Goal: Transaction & Acquisition: Purchase product/service

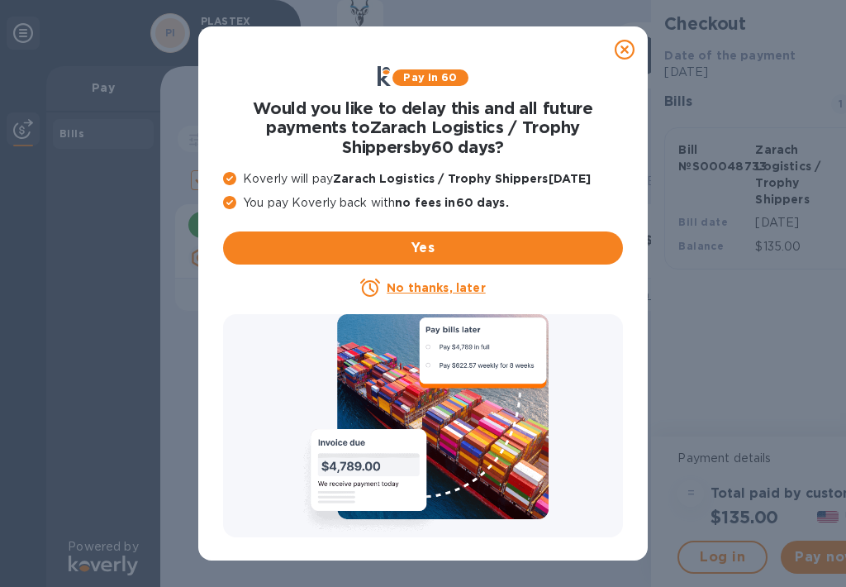
click at [453, 289] on u "No thanks, later" at bounding box center [436, 287] width 98 height 13
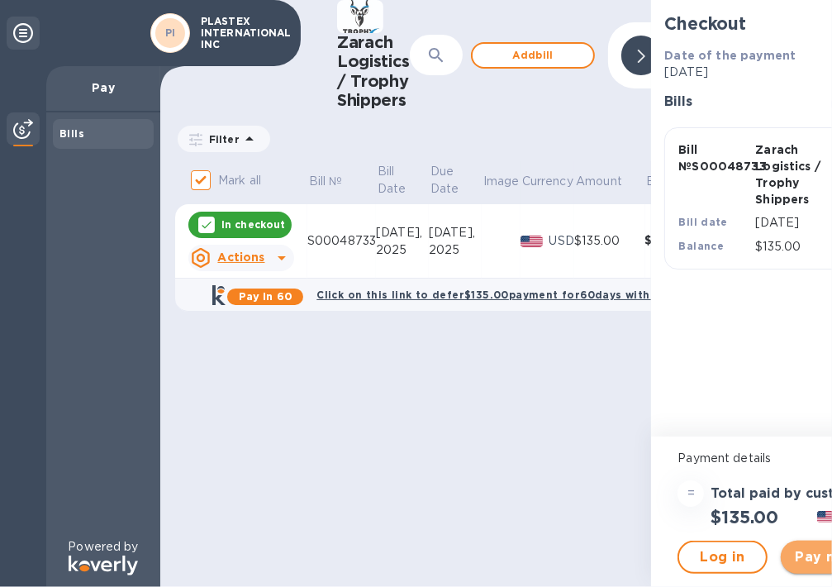
click at [806, 553] on span "Pay now" at bounding box center [826, 557] width 64 height 20
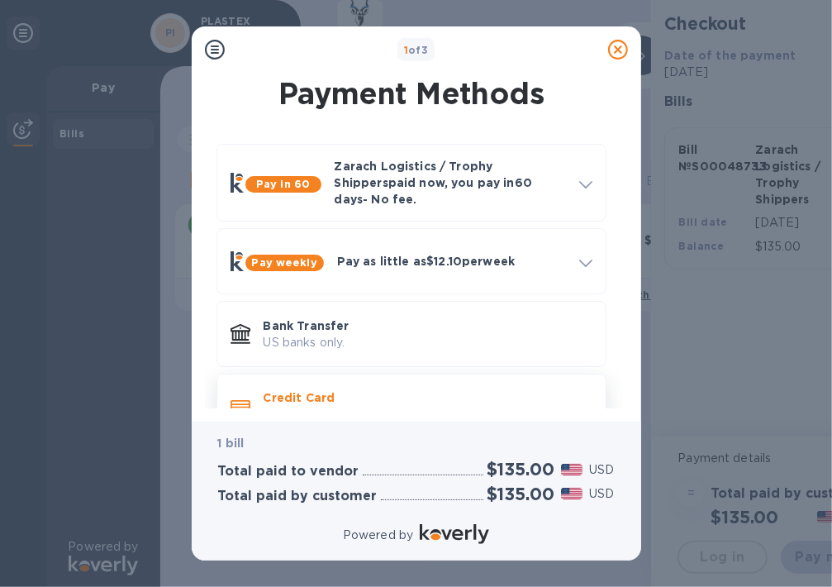
click at [271, 389] on p "Credit Card" at bounding box center [428, 397] width 329 height 17
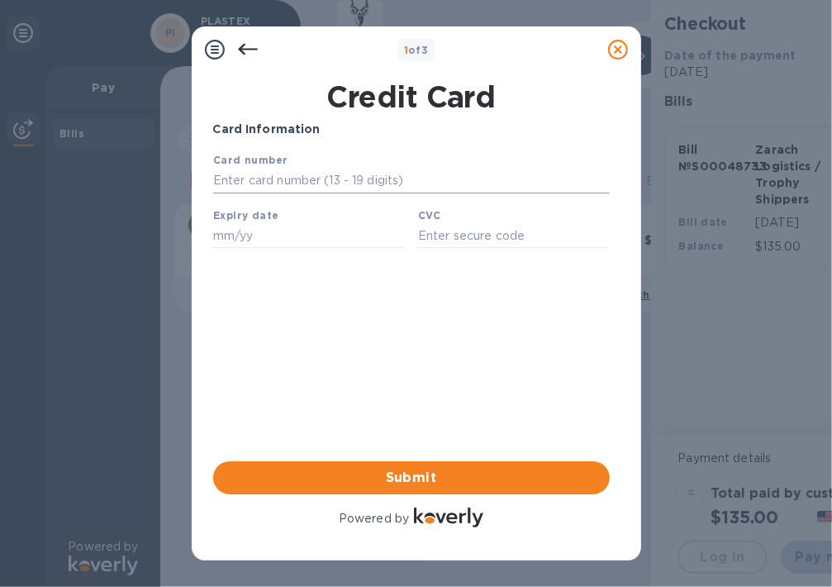
click at [272, 179] on input "text" at bounding box center [410, 180] width 397 height 25
type input "[CREDIT_CARD_NUMBER]"
click at [255, 245] on input "text" at bounding box center [308, 234] width 192 height 25
type input "05/26"
click at [450, 240] on input "text" at bounding box center [513, 234] width 192 height 25
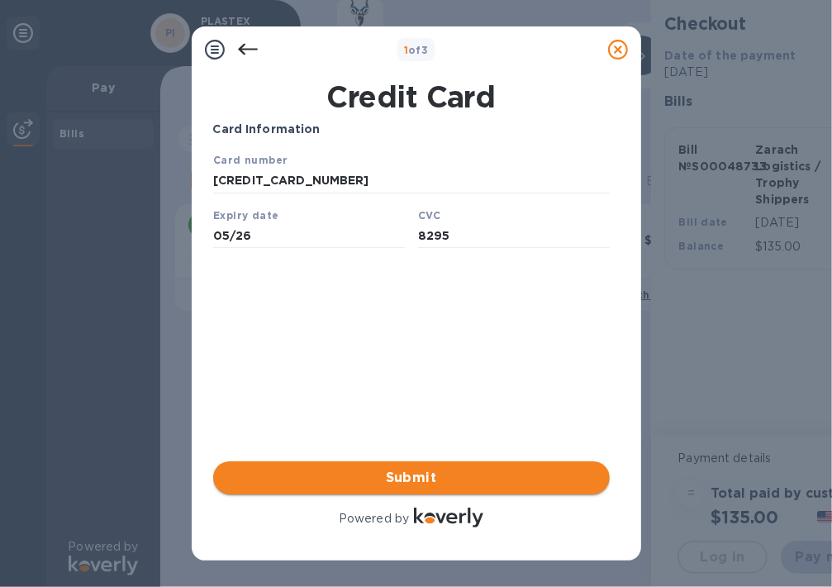
type input "8295"
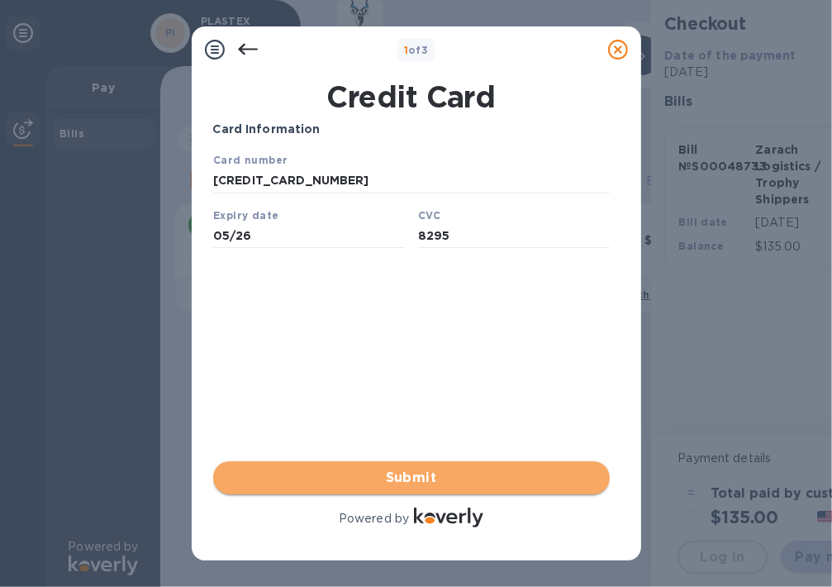
click at [422, 485] on span "Submit" at bounding box center [411, 478] width 370 height 20
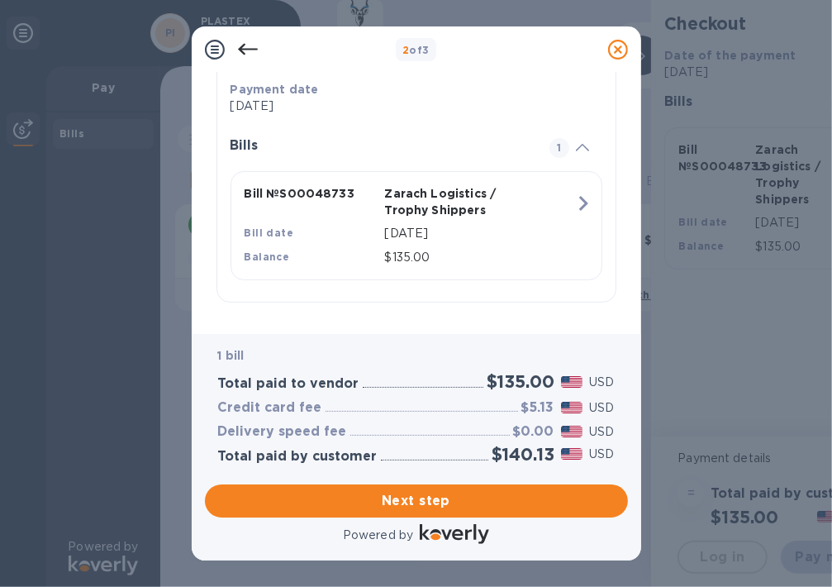
scroll to position [13, 0]
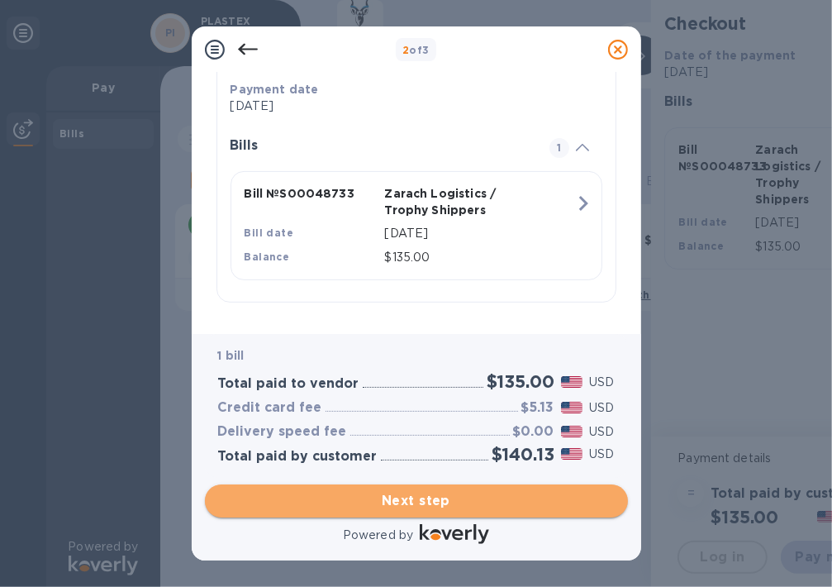
click at [451, 501] on span "Next step" at bounding box center [416, 501] width 397 height 20
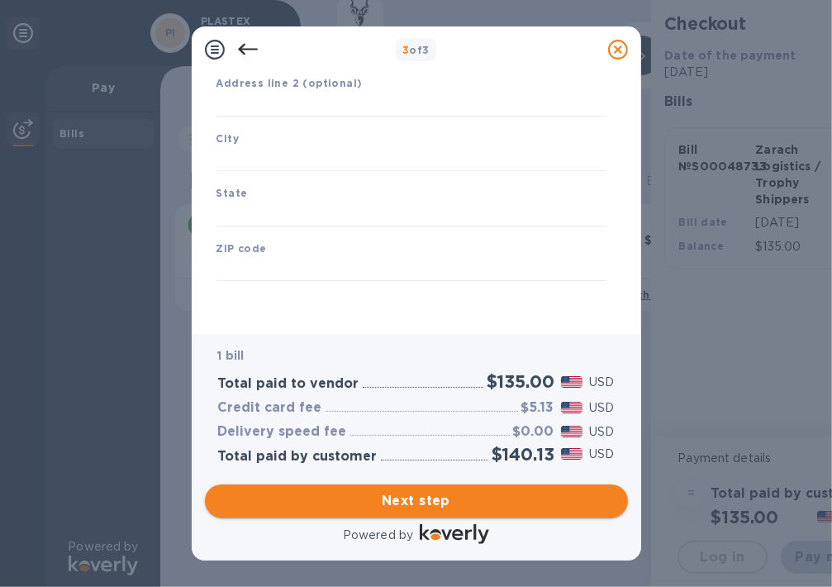
type input "[GEOGRAPHIC_DATA]"
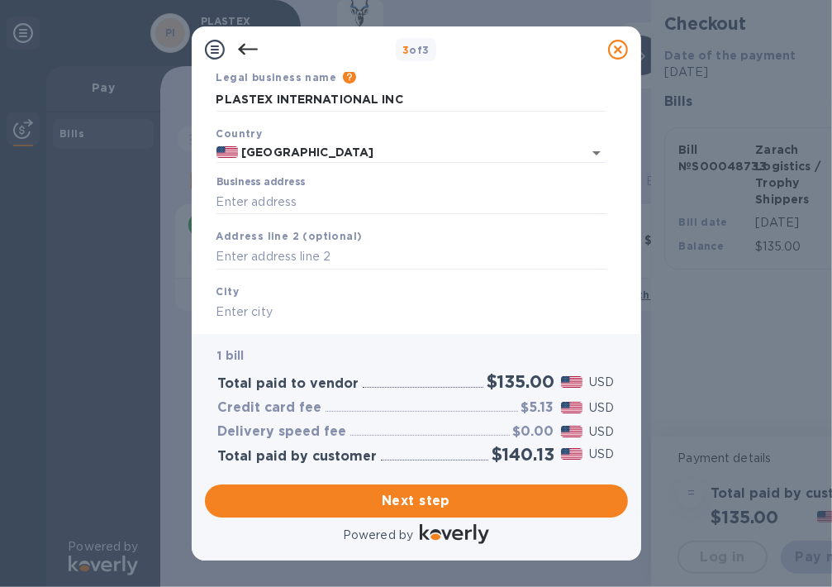
scroll to position [83, 0]
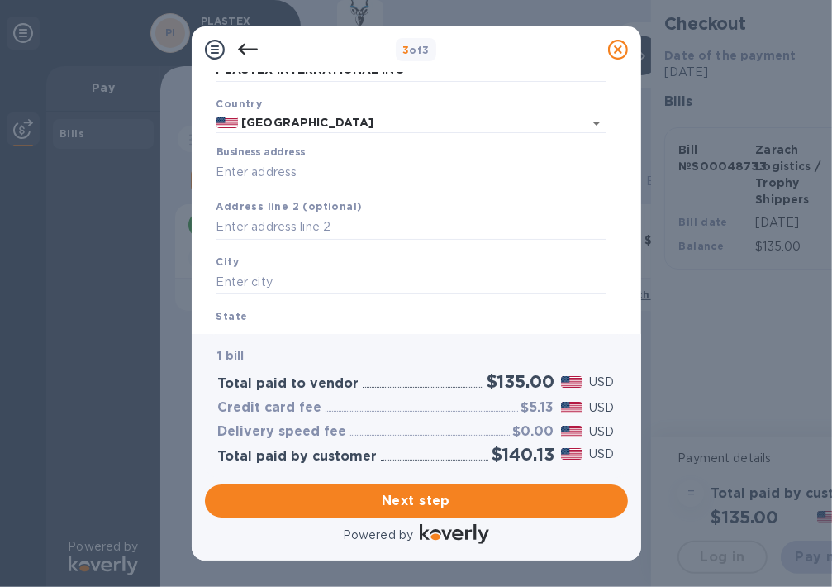
click at [245, 169] on input "Business address" at bounding box center [411, 171] width 390 height 25
type input "[STREET_ADDRESS]"
type input "Passaic"
type input "NJ"
type input "07055"
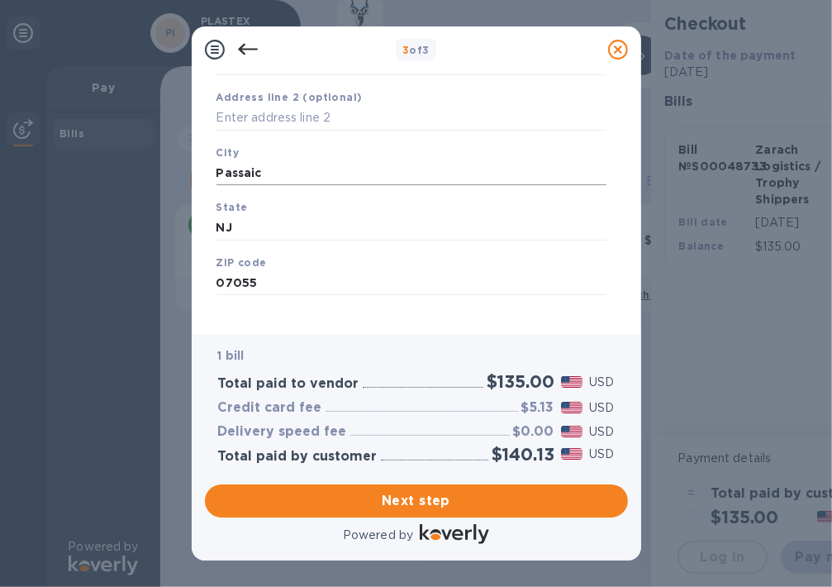
scroll to position [207, 0]
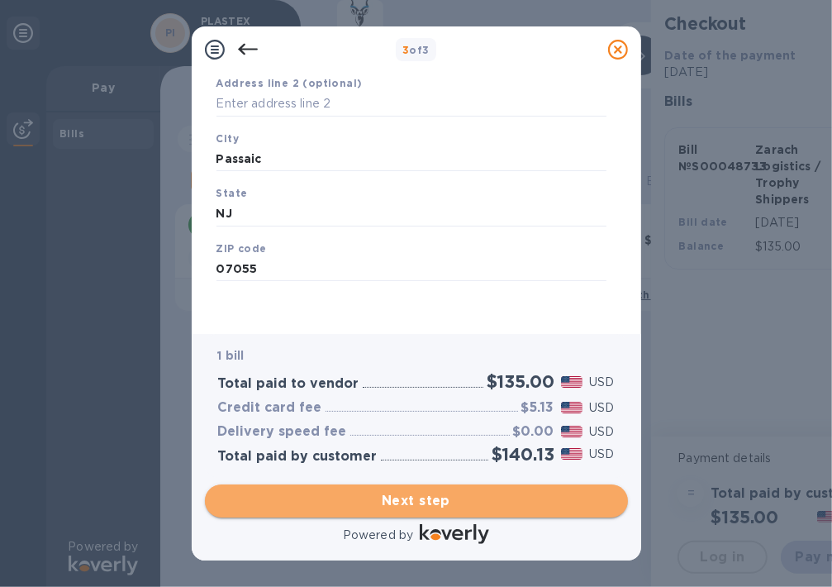
click at [423, 499] on span "Next step" at bounding box center [416, 501] width 397 height 20
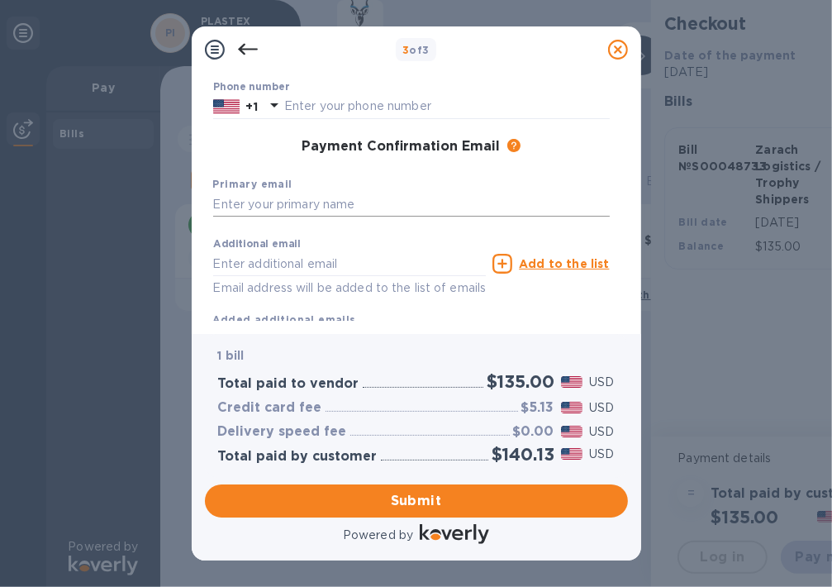
click at [290, 200] on input "text" at bounding box center [411, 204] width 397 height 25
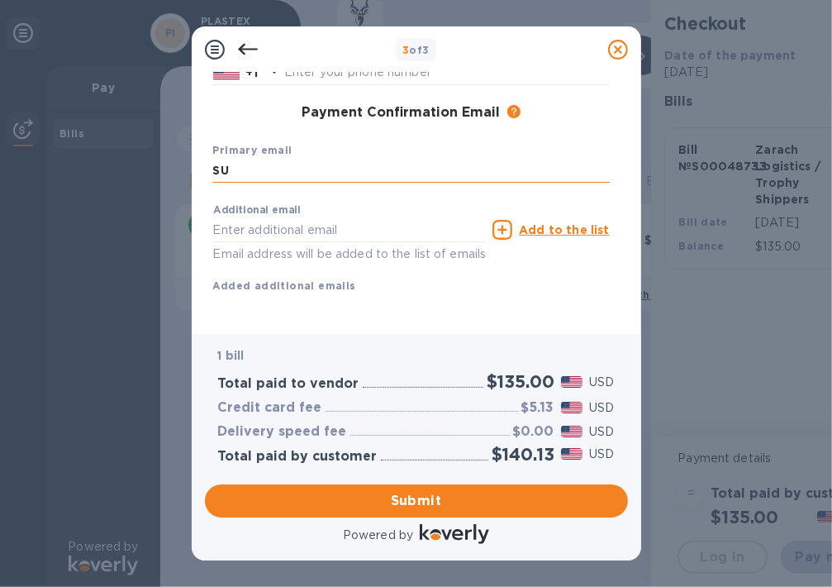
type input "S"
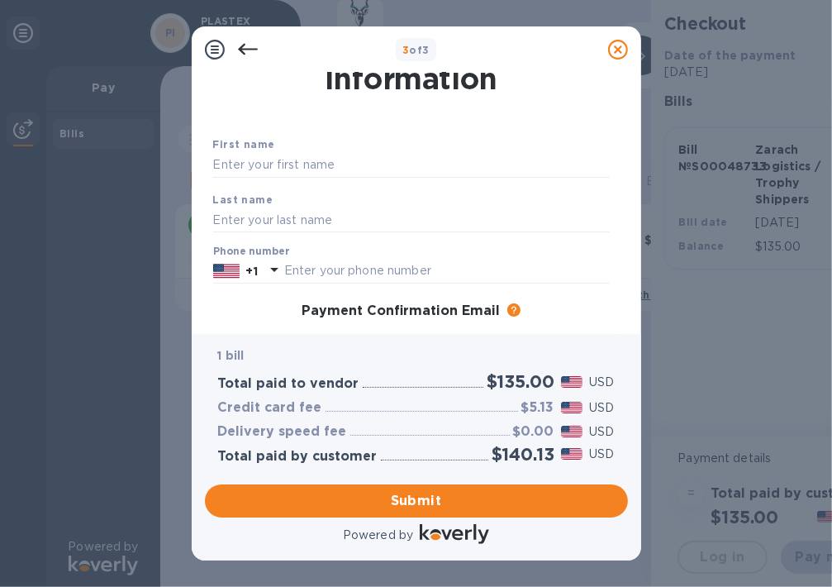
scroll to position [13, 0]
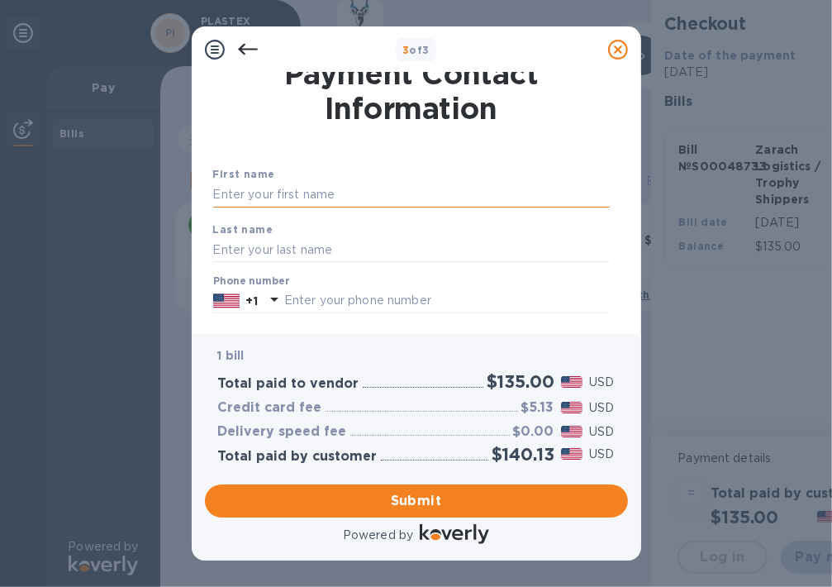
click at [265, 190] on input "text" at bounding box center [411, 195] width 397 height 25
type input "[PERSON_NAME]"
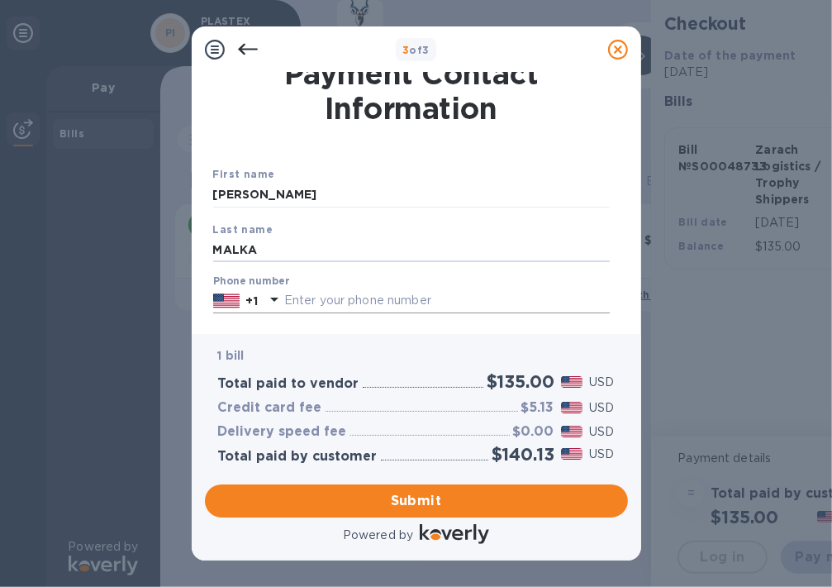
type input "MALKA"
click at [292, 302] on input "text" at bounding box center [446, 300] width 325 height 25
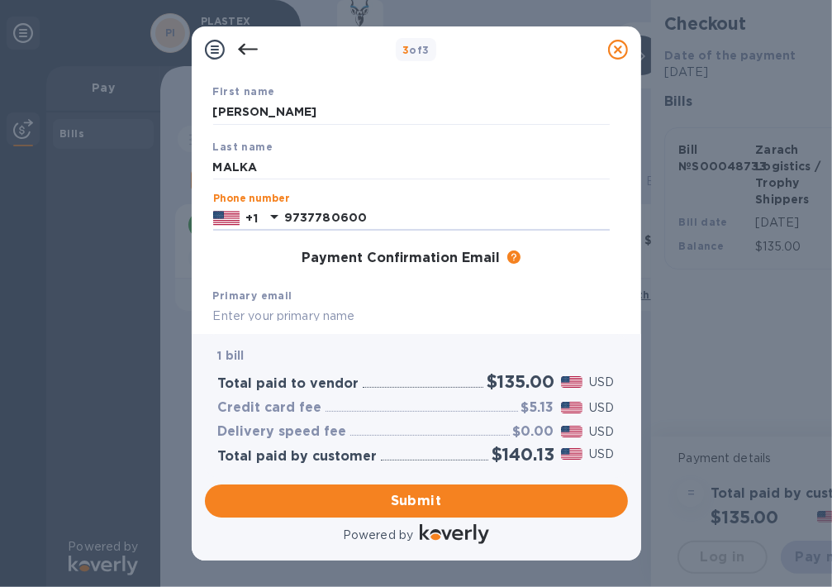
scroll to position [178, 0]
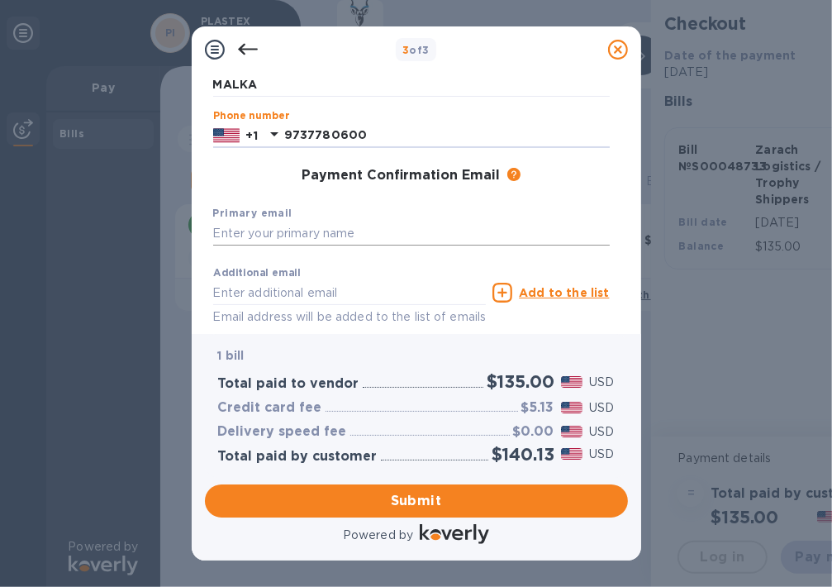
type input "9737780600"
click at [312, 230] on input "text" at bounding box center [411, 233] width 397 height 25
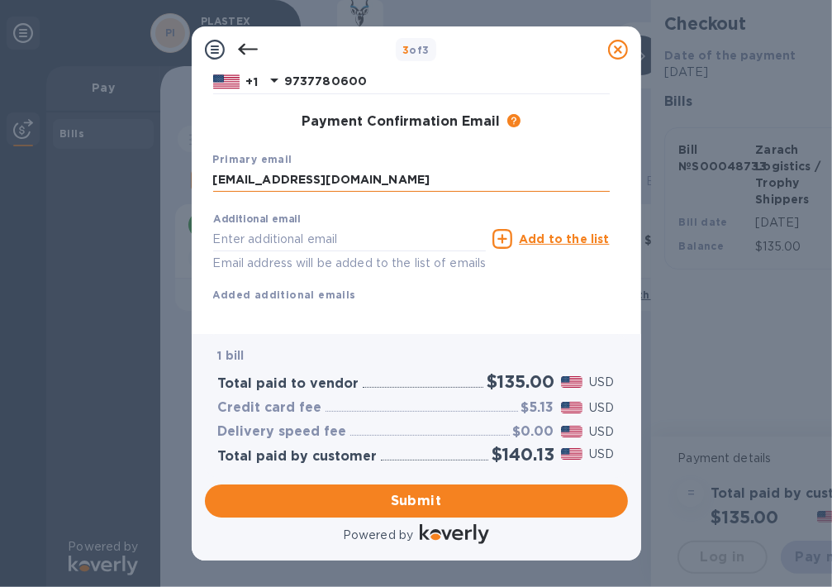
scroll to position [261, 0]
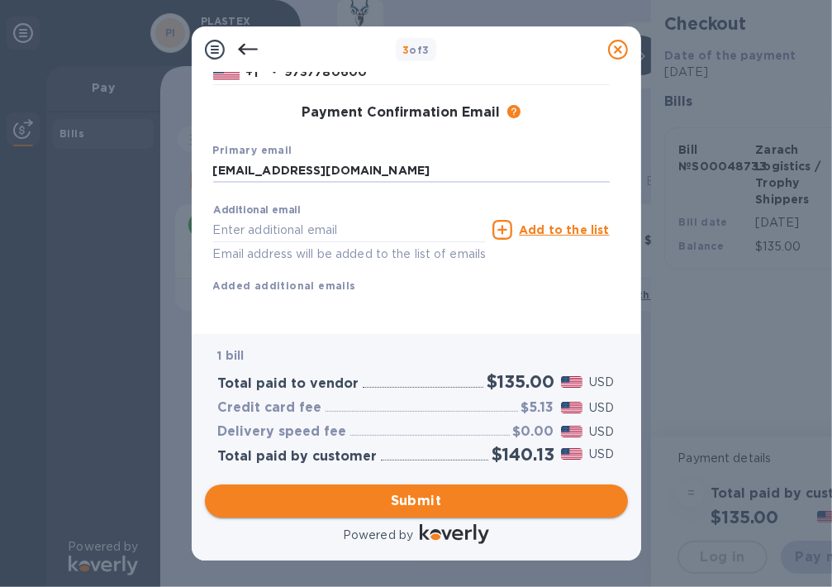
type input "[EMAIL_ADDRESS][DOMAIN_NAME]"
click at [434, 500] on span "Submit" at bounding box center [416, 501] width 397 height 20
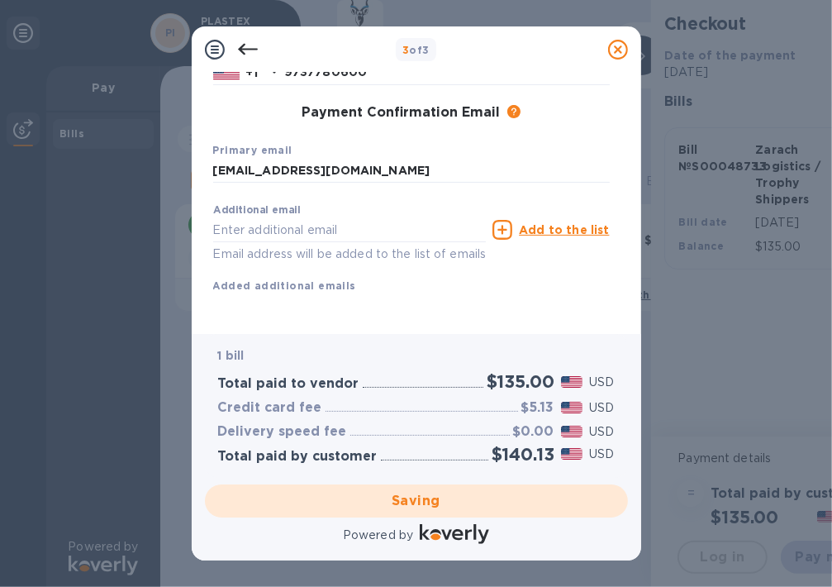
scroll to position [13, 0]
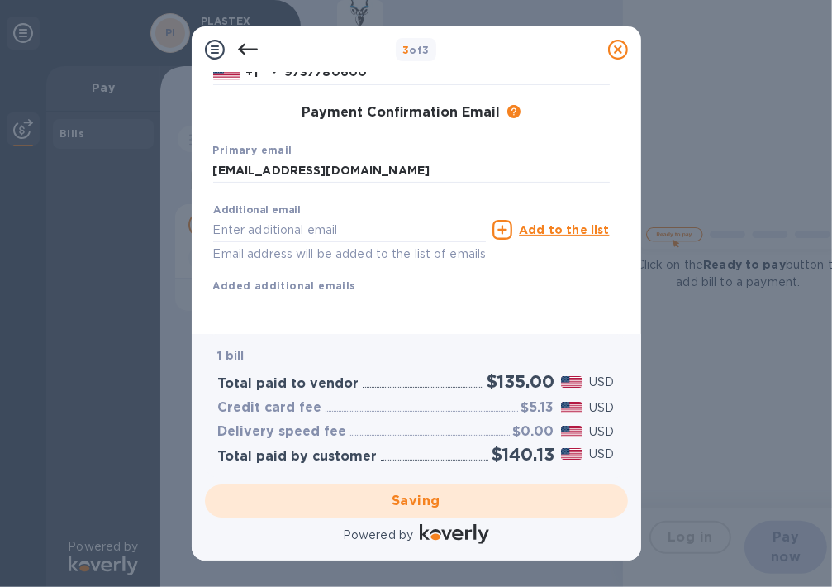
checkbox input "false"
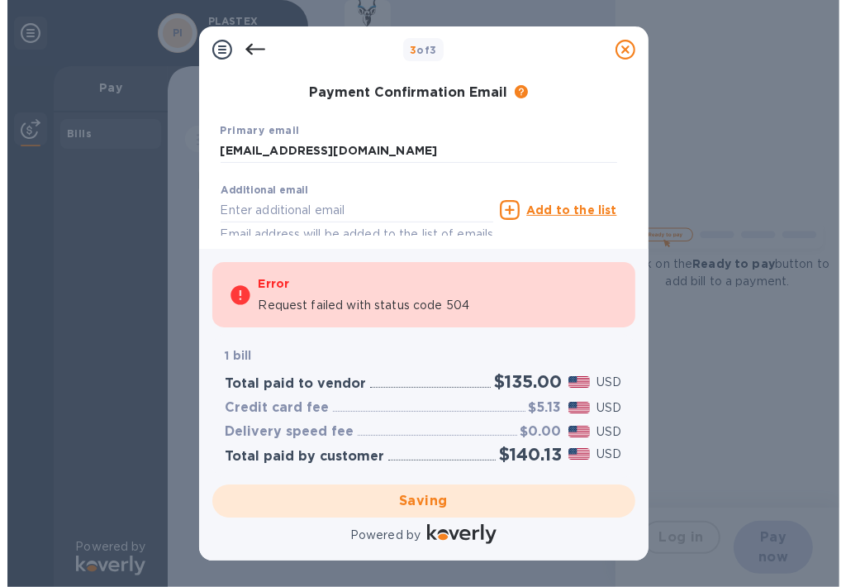
scroll to position [0, 0]
